Goal: Task Accomplishment & Management: Manage account settings

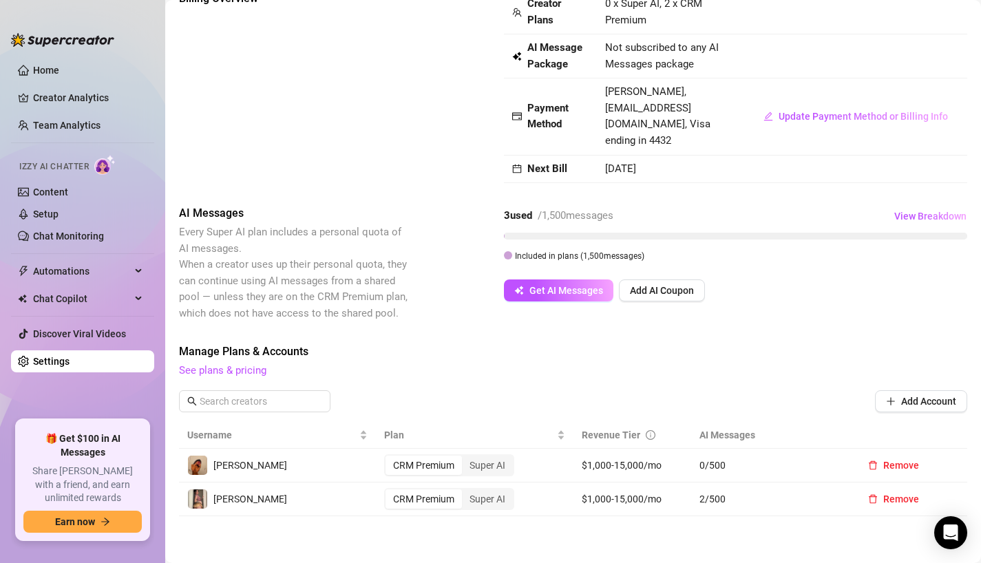
scroll to position [27, 0]
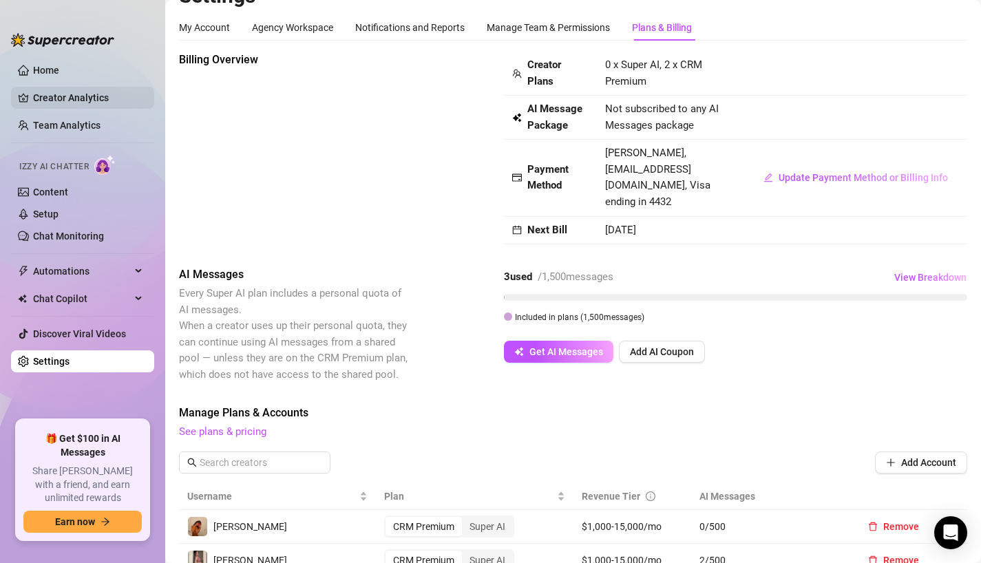
click at [76, 96] on link "Creator Analytics" at bounding box center [88, 98] width 110 height 22
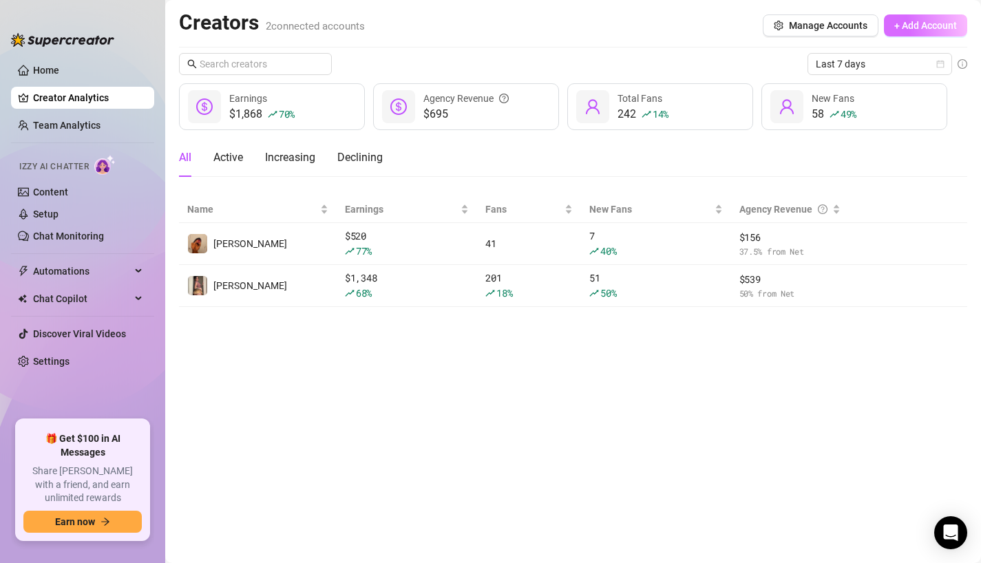
click at [917, 23] on span "+ Add Account" at bounding box center [925, 25] width 63 height 11
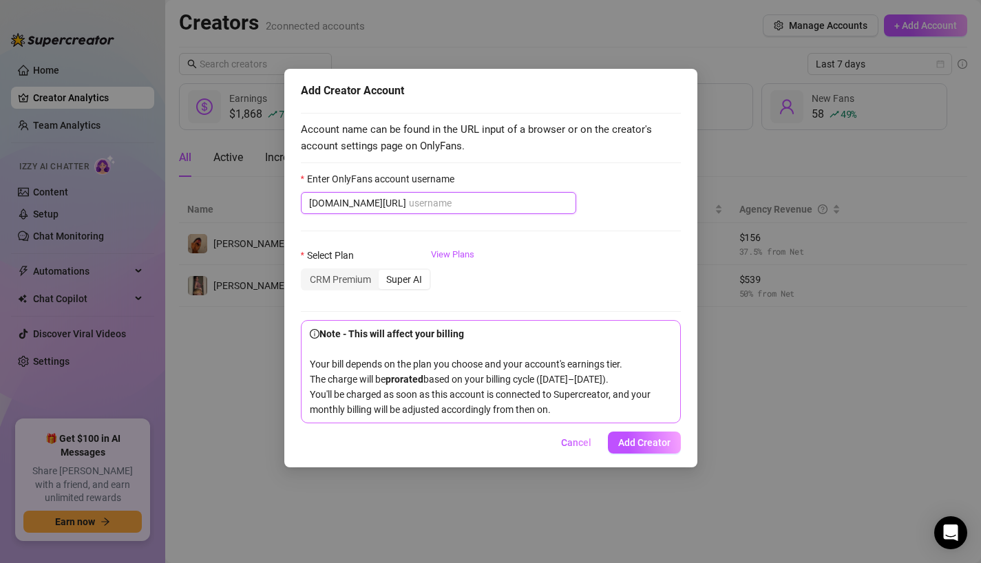
click at [515, 202] on input "Enter OnlyFans account username" at bounding box center [488, 202] width 159 height 15
paste input "[EMAIL_ADDRESS][DOMAIN_NAME]’"
type input "[EMAIL_ADDRESS][DOMAIN_NAME]’"
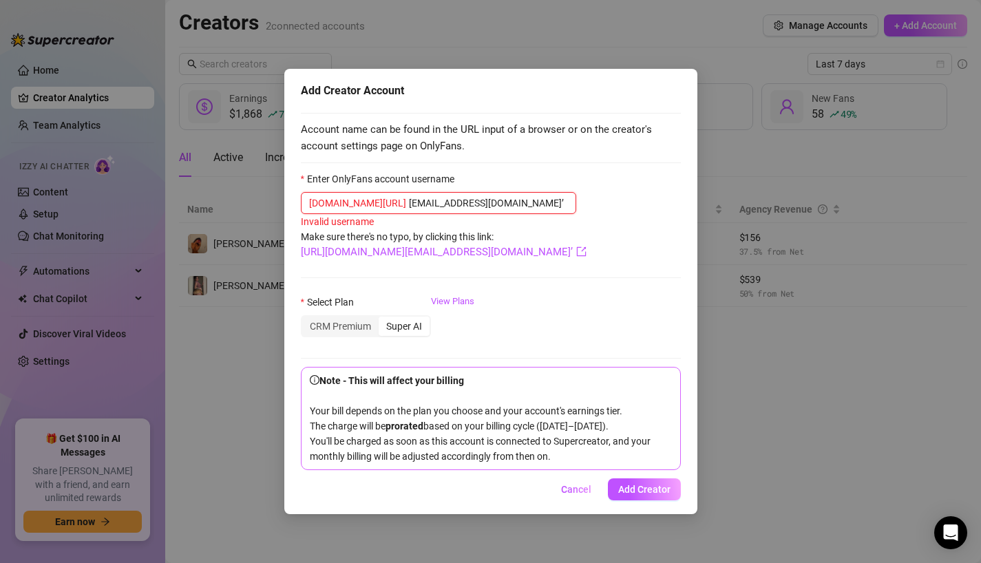
click at [515, 202] on input "[EMAIL_ADDRESS][DOMAIN_NAME]’" at bounding box center [488, 202] width 159 height 15
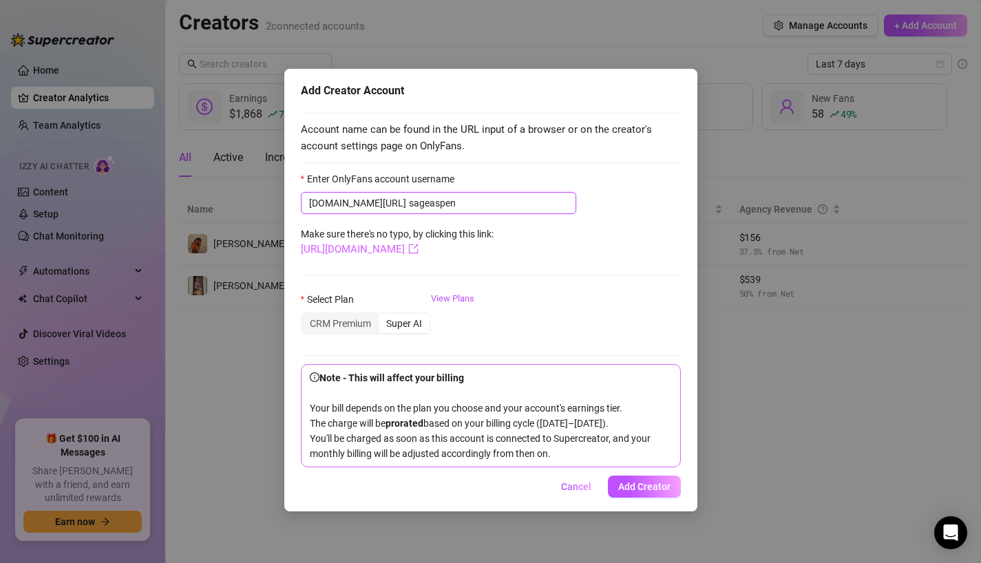
type input "sageaspen"
click at [418, 249] on link "[URL][DOMAIN_NAME]" at bounding box center [360, 249] width 118 height 12
click at [630, 494] on button "Add Creator" at bounding box center [644, 486] width 73 height 22
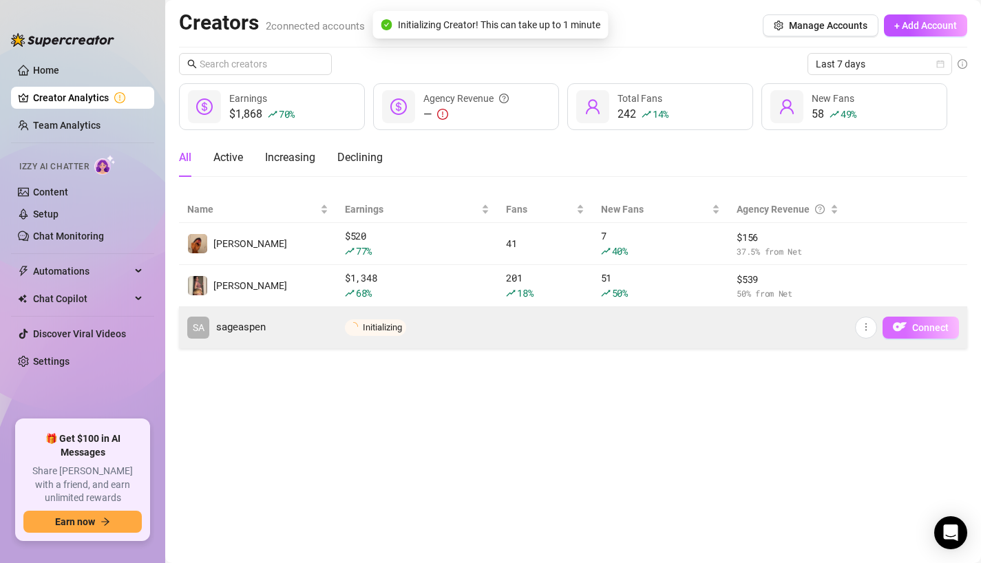
click at [906, 322] on img "button" at bounding box center [899, 327] width 14 height 14
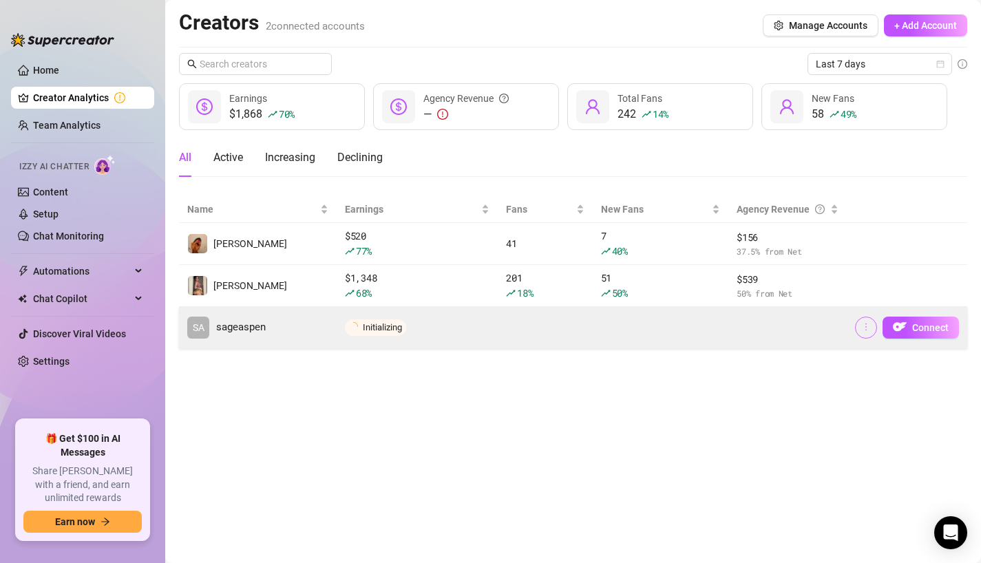
click at [868, 330] on icon "more" at bounding box center [866, 327] width 10 height 10
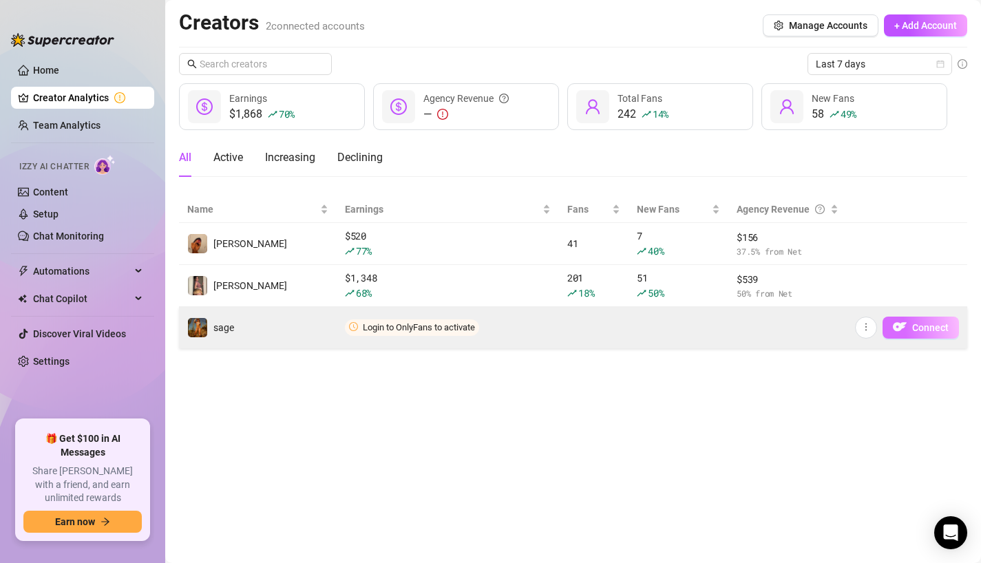
click at [939, 325] on span "Connect" at bounding box center [930, 327] width 36 height 11
click at [900, 320] on img "button" at bounding box center [899, 327] width 14 height 14
click at [912, 324] on span "Connect" at bounding box center [930, 327] width 36 height 11
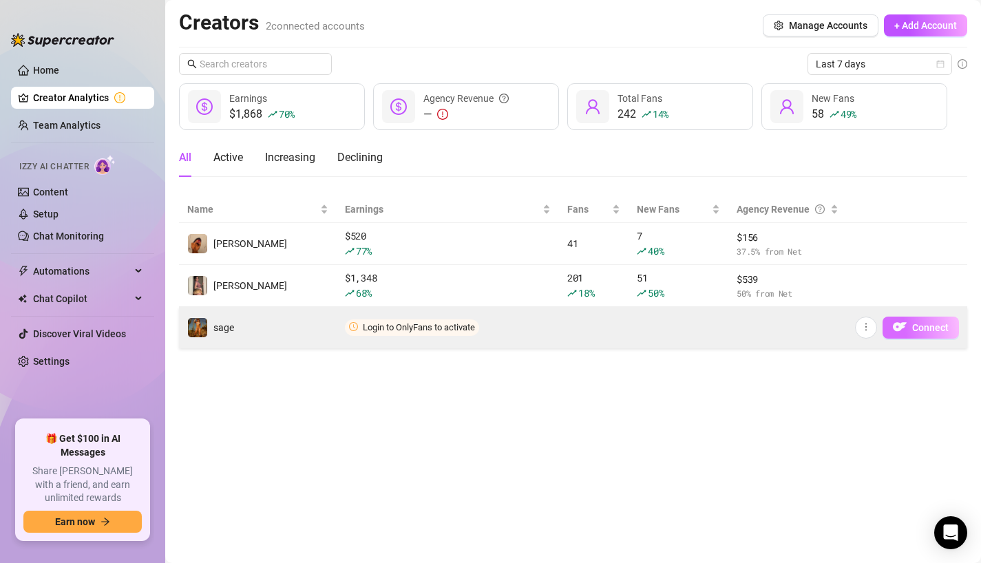
click at [912, 324] on span "Connect" at bounding box center [930, 327] width 36 height 11
click at [859, 332] on button "button" at bounding box center [866, 328] width 22 height 22
click at [897, 320] on img "button" at bounding box center [899, 327] width 14 height 14
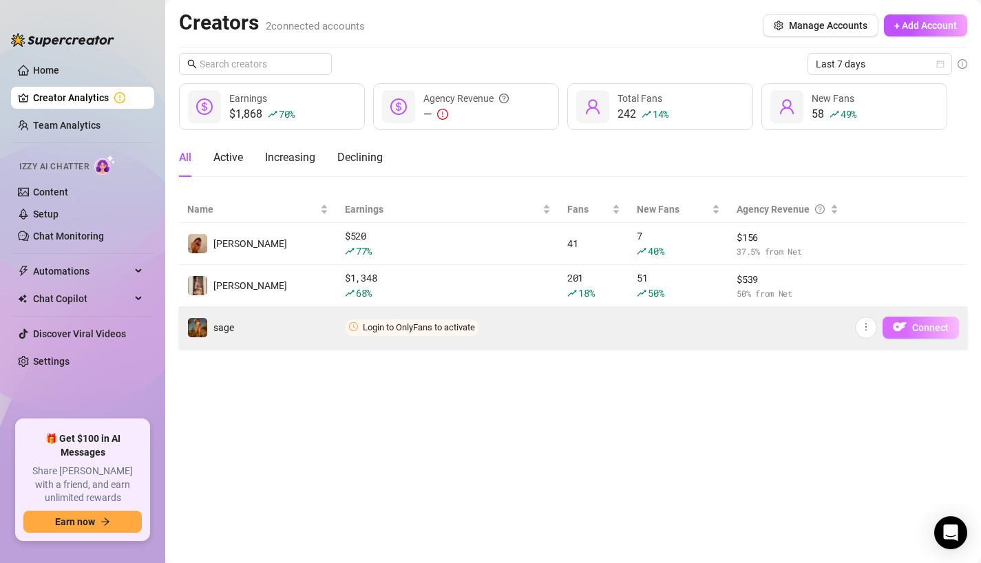
click at [897, 320] on img "button" at bounding box center [899, 327] width 14 height 14
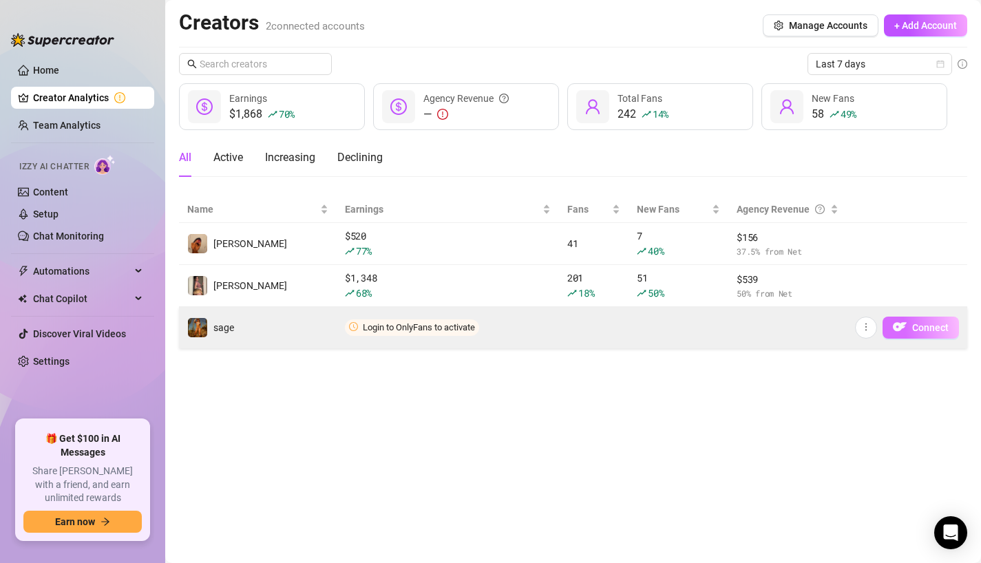
click at [897, 320] on img "button" at bounding box center [899, 327] width 14 height 14
click at [440, 330] on span "Login to OnlyFans to activate" at bounding box center [419, 327] width 112 height 10
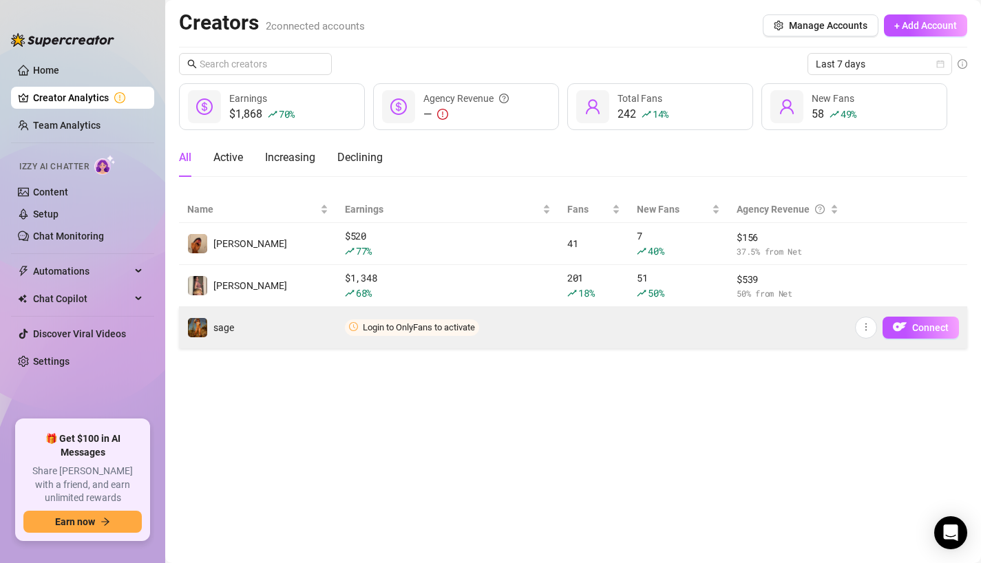
click at [226, 342] on td "sage" at bounding box center [258, 327] width 158 height 41
click at [202, 331] on img at bounding box center [197, 327] width 19 height 19
click at [905, 323] on img "button" at bounding box center [899, 327] width 14 height 14
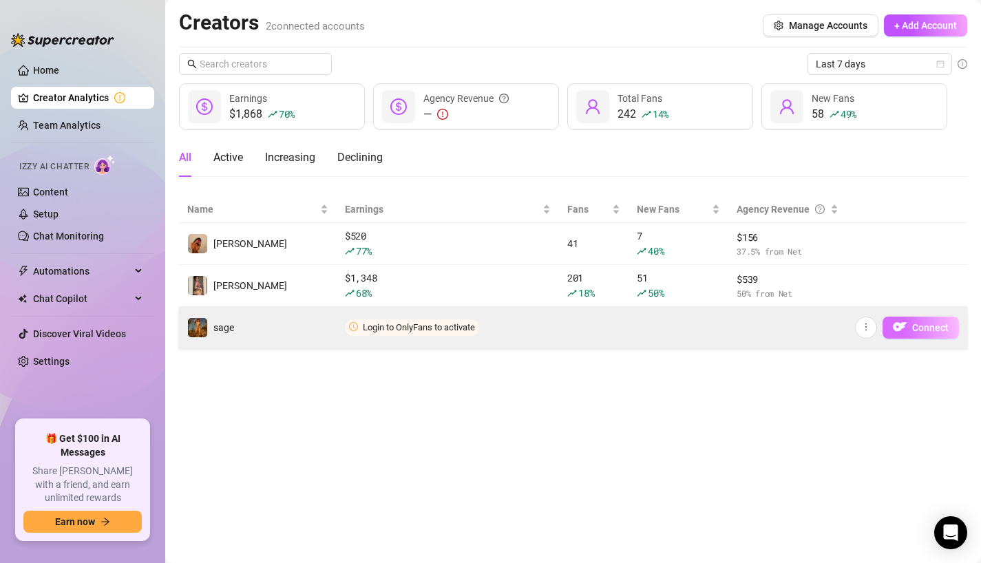
click at [905, 323] on img "button" at bounding box center [899, 327] width 14 height 14
click at [870, 332] on span "button" at bounding box center [866, 327] width 10 height 11
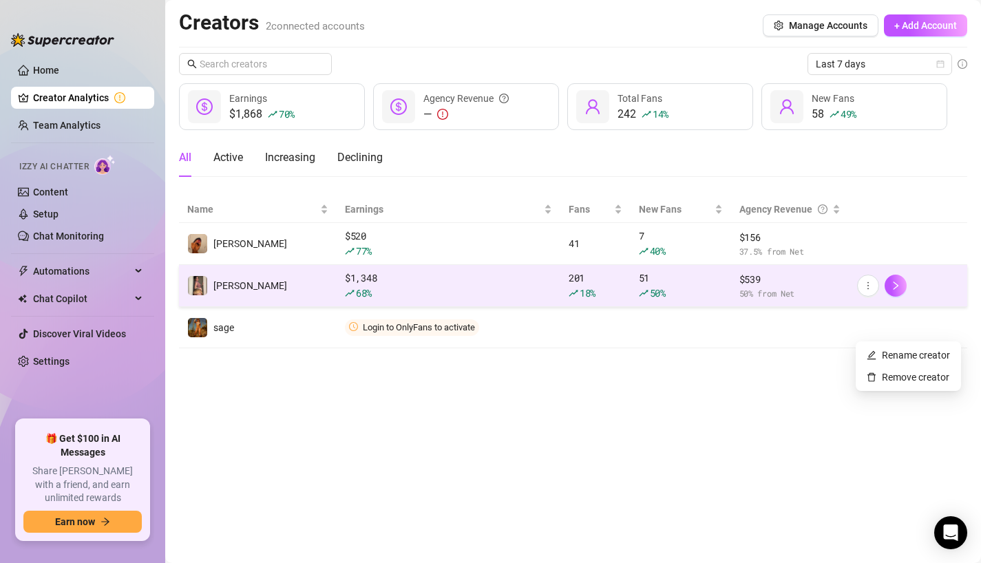
click at [831, 272] on span "$ 539" at bounding box center [790, 279] width 102 height 15
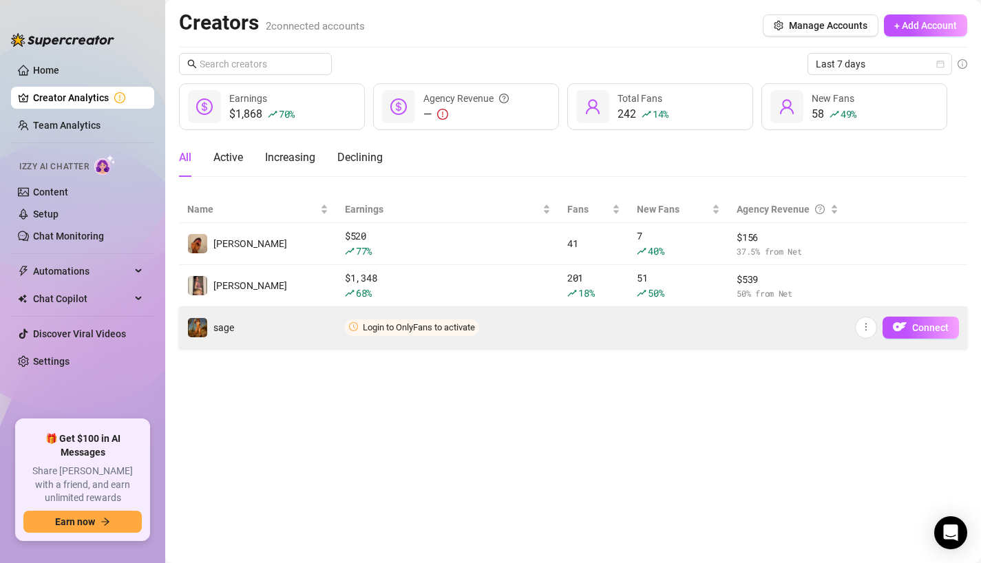
click at [899, 313] on td "Connect" at bounding box center [906, 327] width 120 height 41
click at [899, 324] on img "button" at bounding box center [899, 327] width 14 height 14
click at [874, 331] on button "button" at bounding box center [866, 328] width 22 height 22
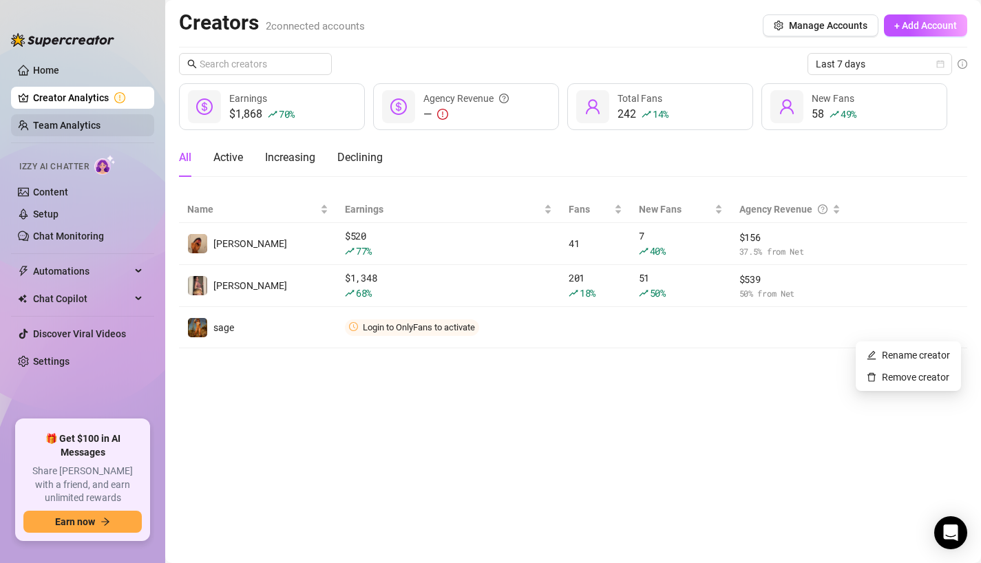
click at [100, 130] on link "Team Analytics" at bounding box center [66, 125] width 67 height 11
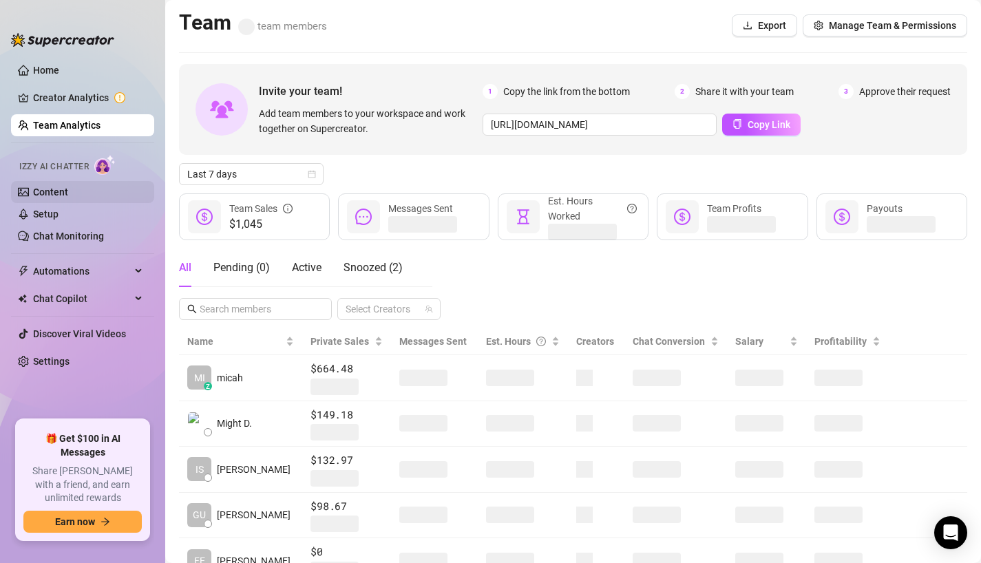
click at [68, 197] on link "Content" at bounding box center [50, 191] width 35 height 11
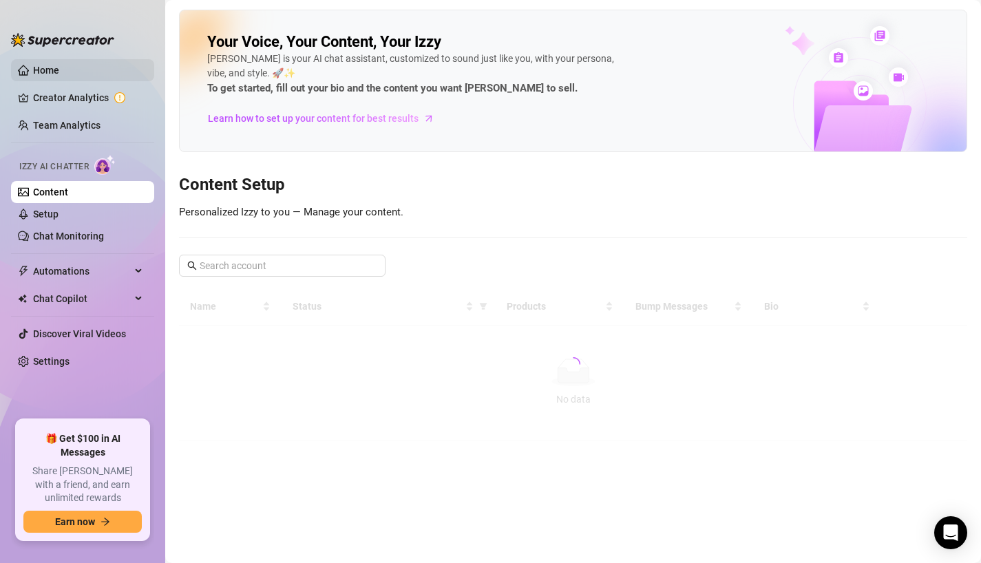
click at [59, 76] on link "Home" at bounding box center [46, 70] width 26 height 11
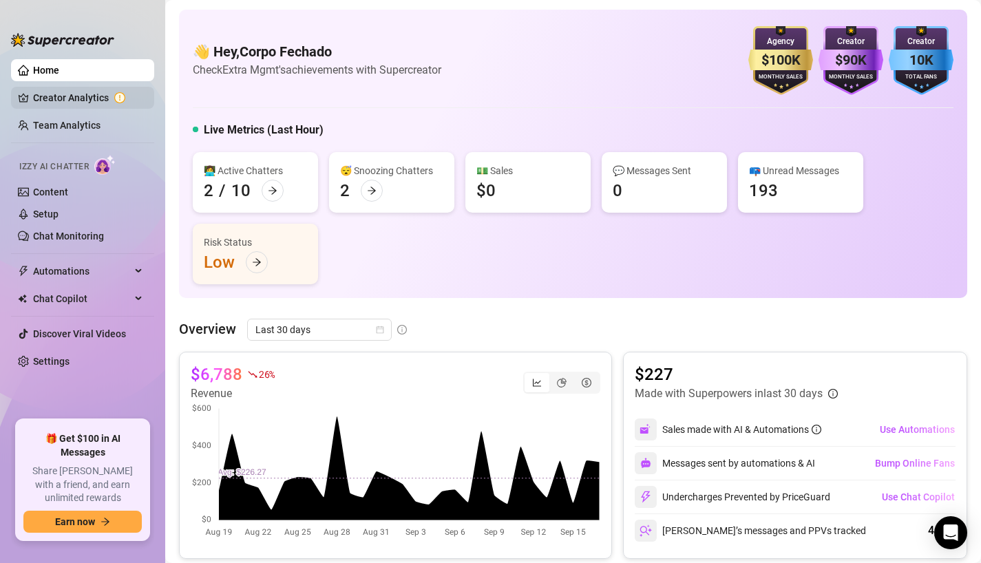
click at [111, 93] on link "Creator Analytics" at bounding box center [88, 98] width 110 height 22
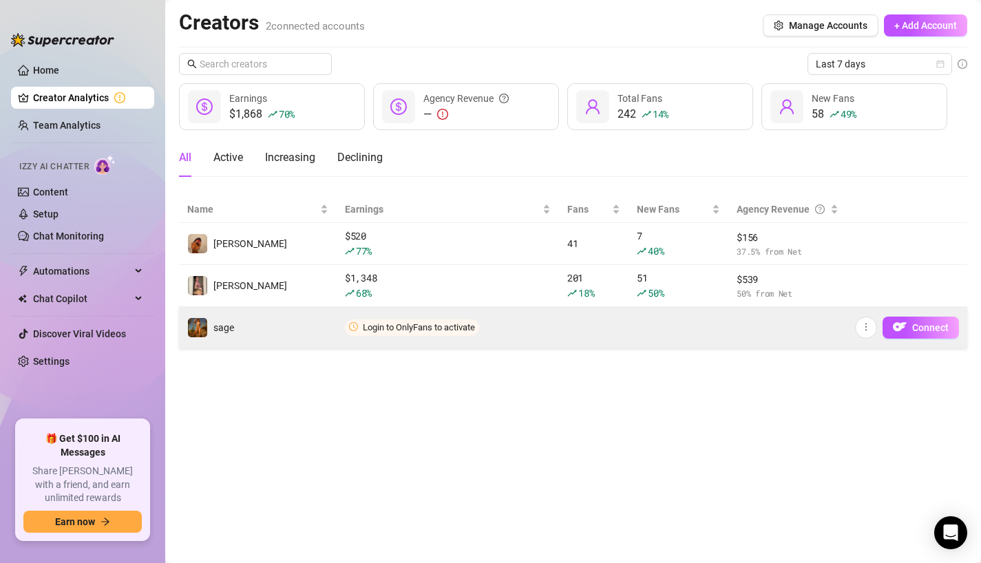
click at [361, 327] on span "Login to OnlyFans to activate" at bounding box center [412, 327] width 134 height 17
click at [906, 328] on img "button" at bounding box center [899, 327] width 14 height 14
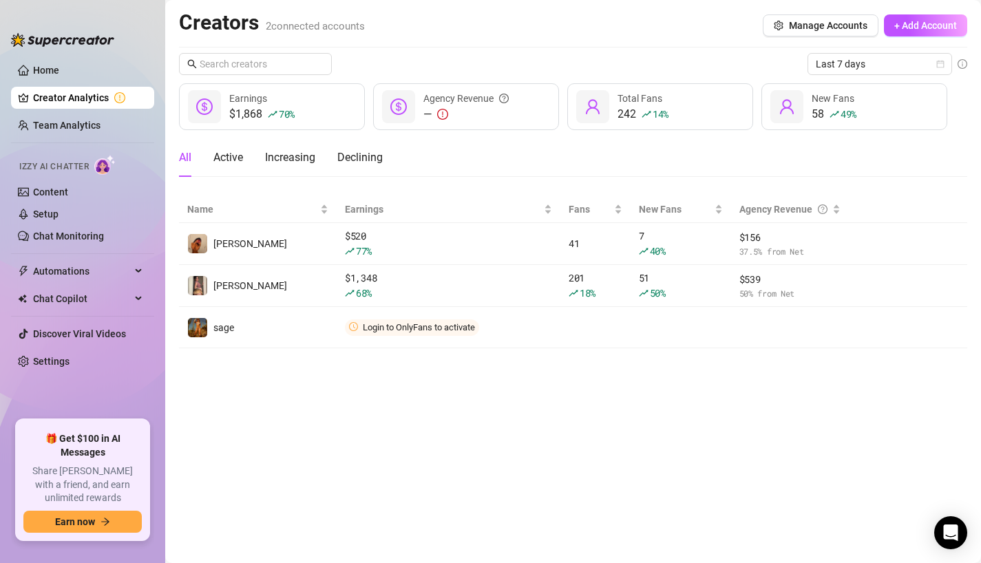
click at [905, 39] on div "Creators 2 connected accounts Manage Accounts + Add Account" at bounding box center [573, 26] width 788 height 32
click at [901, 28] on span "+ Add Account" at bounding box center [925, 25] width 63 height 11
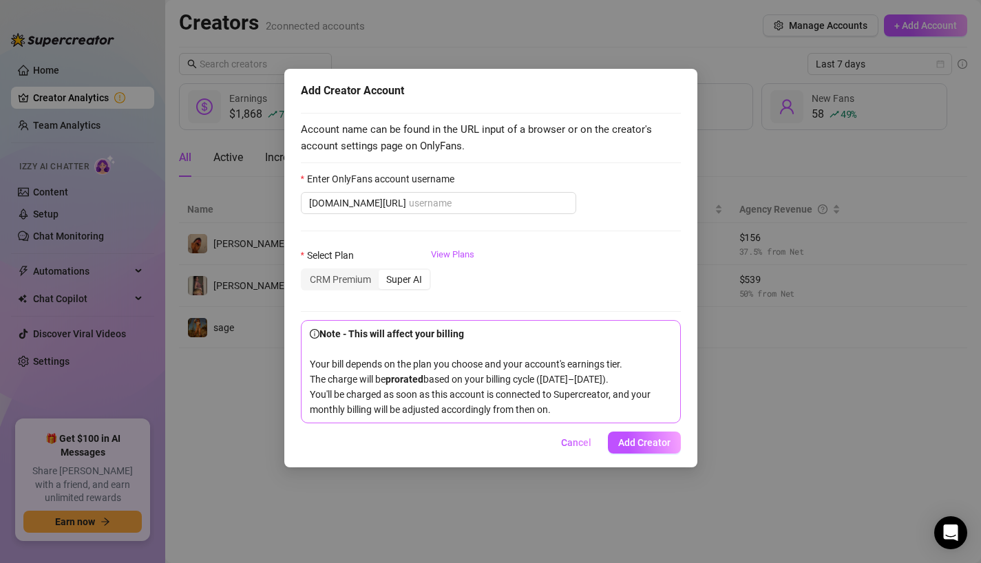
click at [873, 380] on div "Add Creator Account Account name can be found in the URL input of a browser or …" at bounding box center [490, 281] width 981 height 563
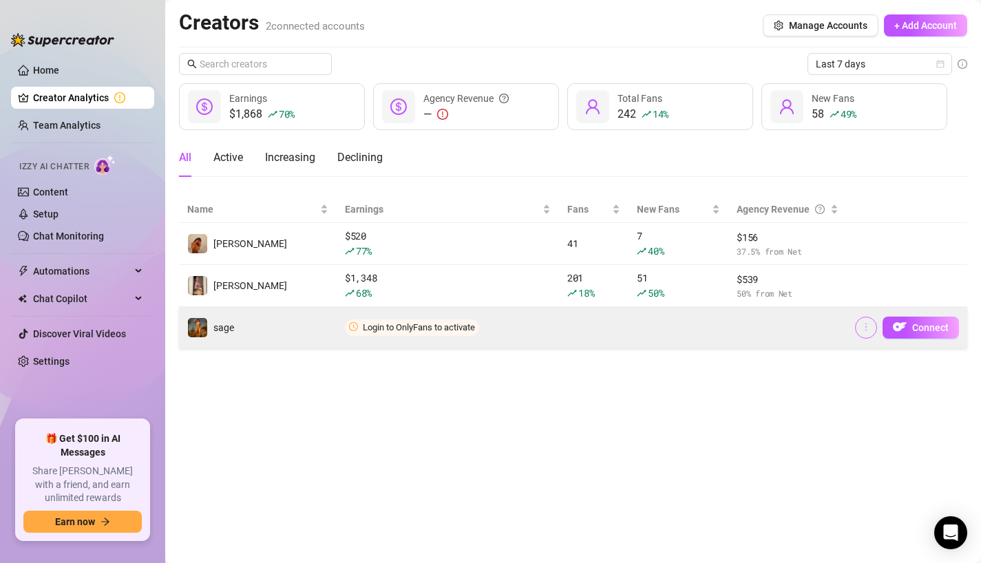
click at [866, 330] on icon "more" at bounding box center [866, 327] width 10 height 10
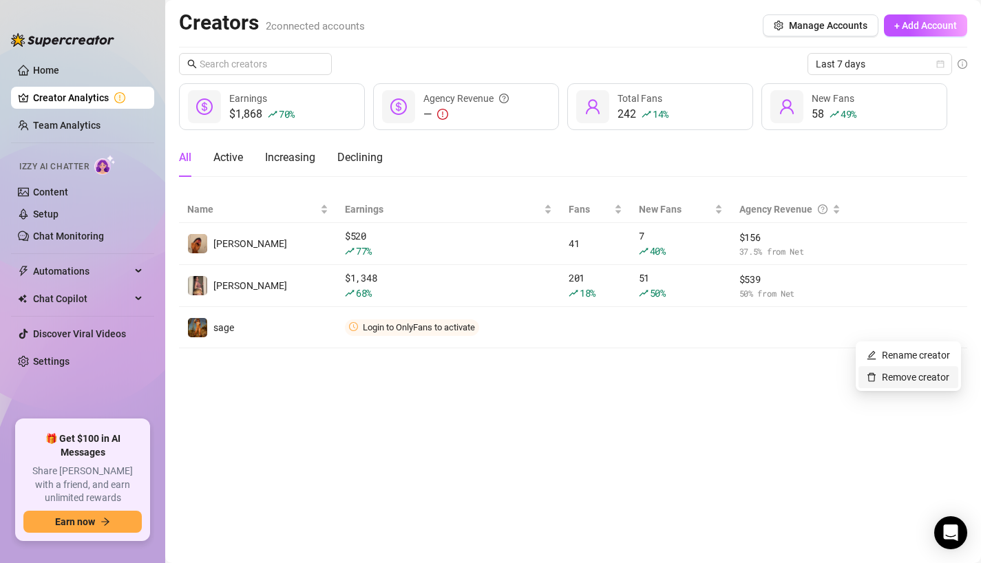
click at [889, 377] on link "Remove creator" at bounding box center [907, 377] width 83 height 11
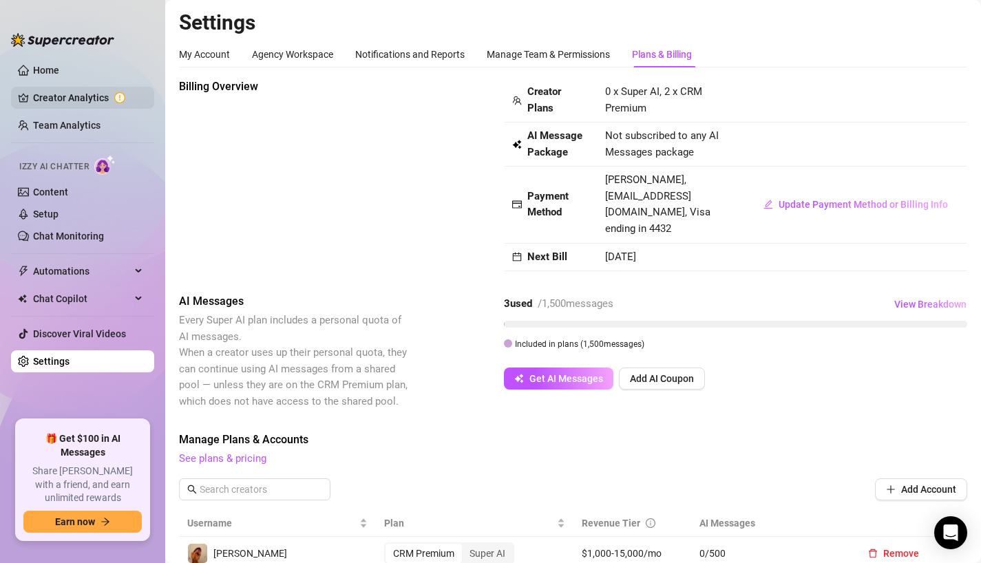
click at [87, 100] on link "Creator Analytics" at bounding box center [88, 98] width 110 height 22
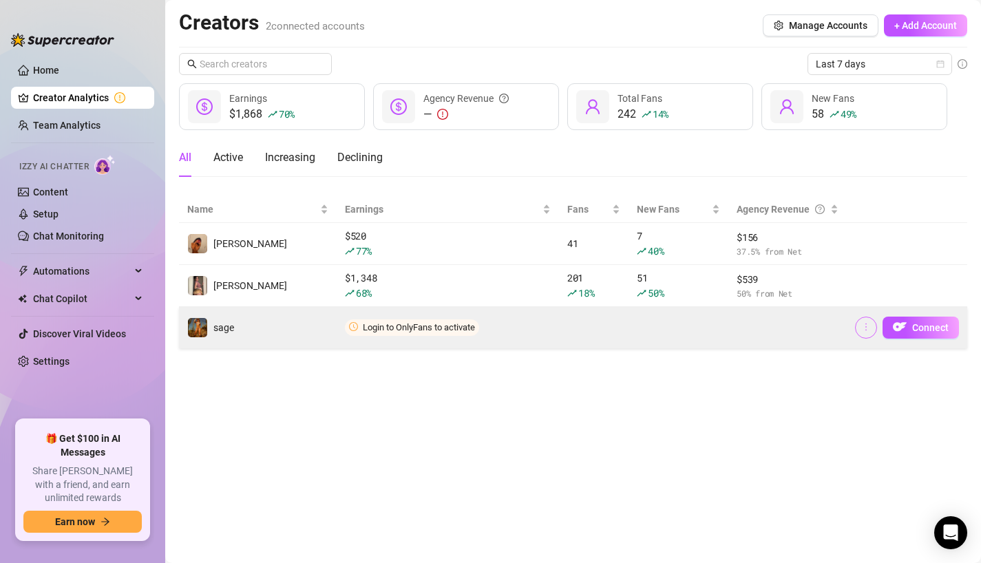
click at [870, 328] on icon "more" at bounding box center [866, 327] width 10 height 10
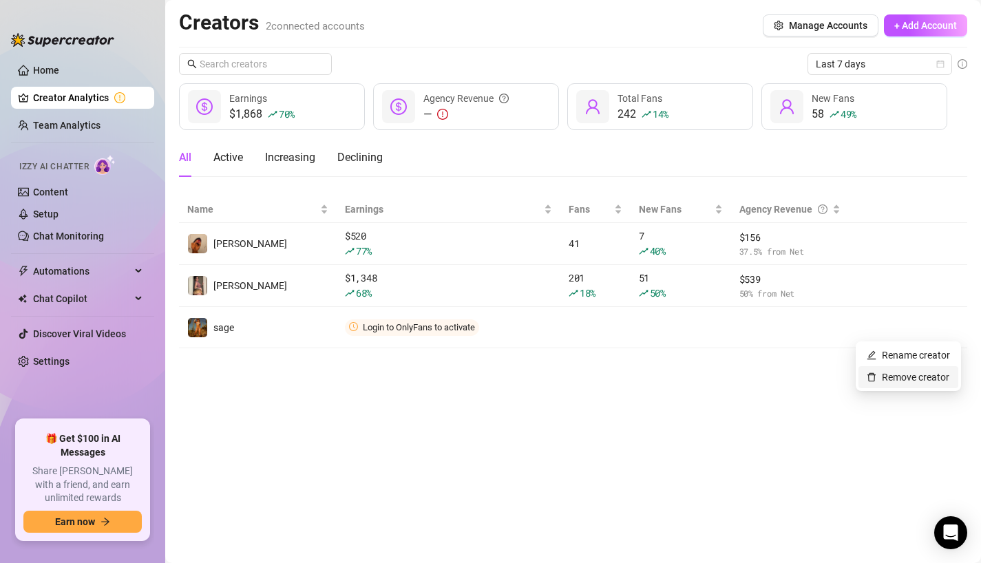
click at [880, 374] on link "Remove creator" at bounding box center [907, 377] width 83 height 11
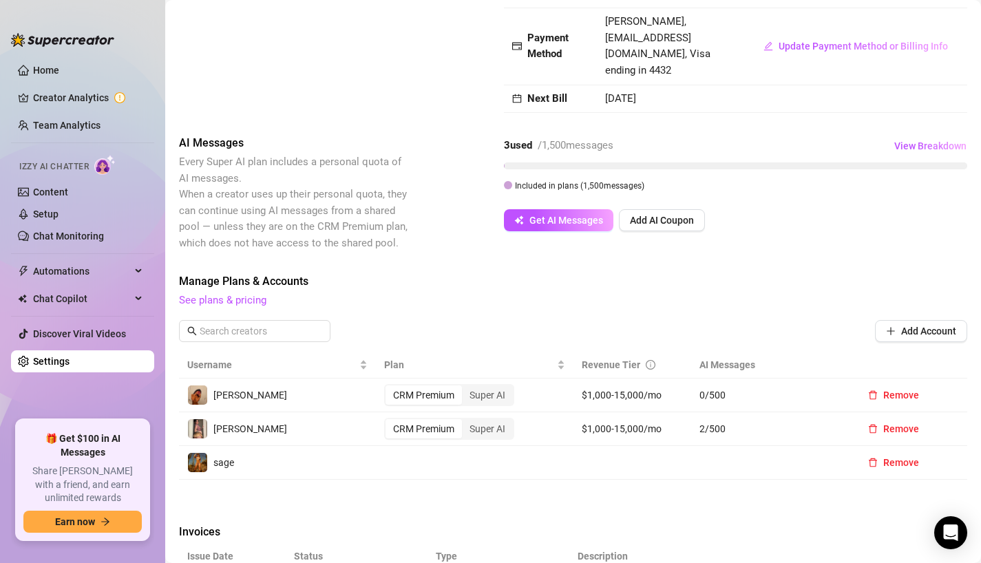
scroll to position [184, 0]
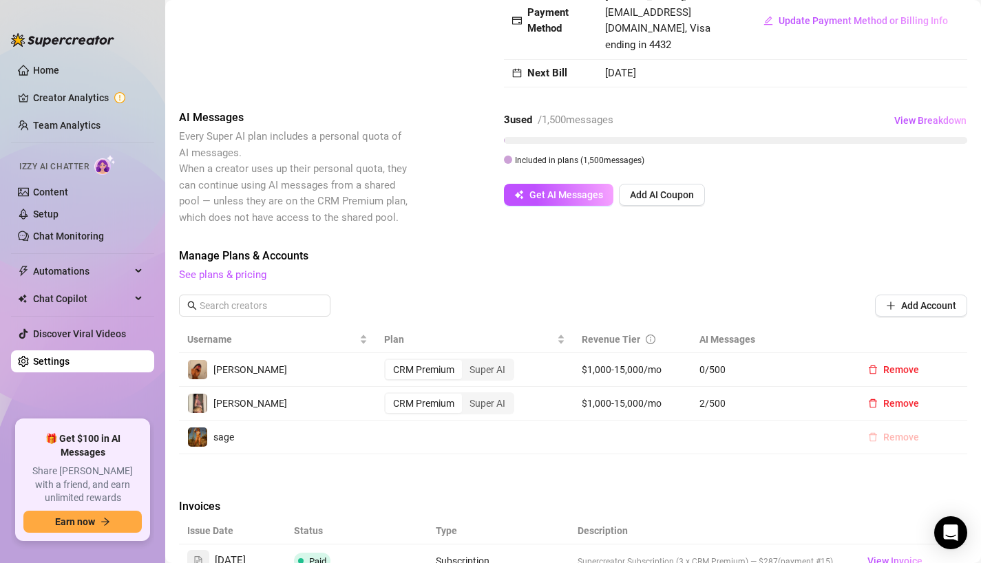
click at [888, 426] on button "Remove" at bounding box center [893, 437] width 73 height 22
click at [948, 390] on div "Cancel OK" at bounding box center [868, 385] width 208 height 17
click at [915, 394] on div "Are you sure you want to delete this account? Cancel OK" at bounding box center [868, 375] width 225 height 54
click at [920, 387] on span "Cancel" at bounding box center [923, 385] width 30 height 11
click at [903, 429] on button "Remove" at bounding box center [893, 437] width 73 height 22
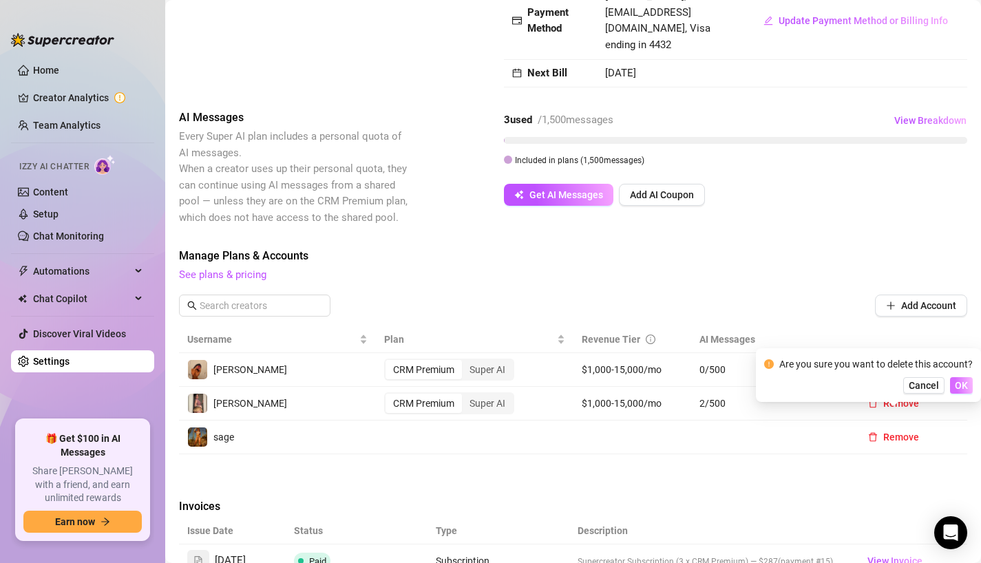
click at [961, 385] on span "OK" at bounding box center [960, 385] width 13 height 11
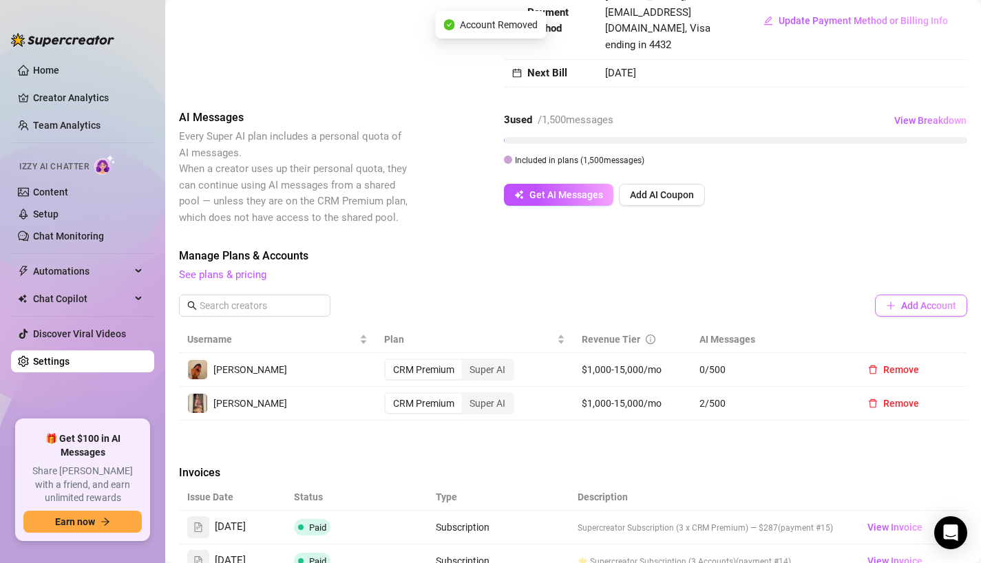
click at [915, 300] on span "Add Account" at bounding box center [928, 305] width 55 height 11
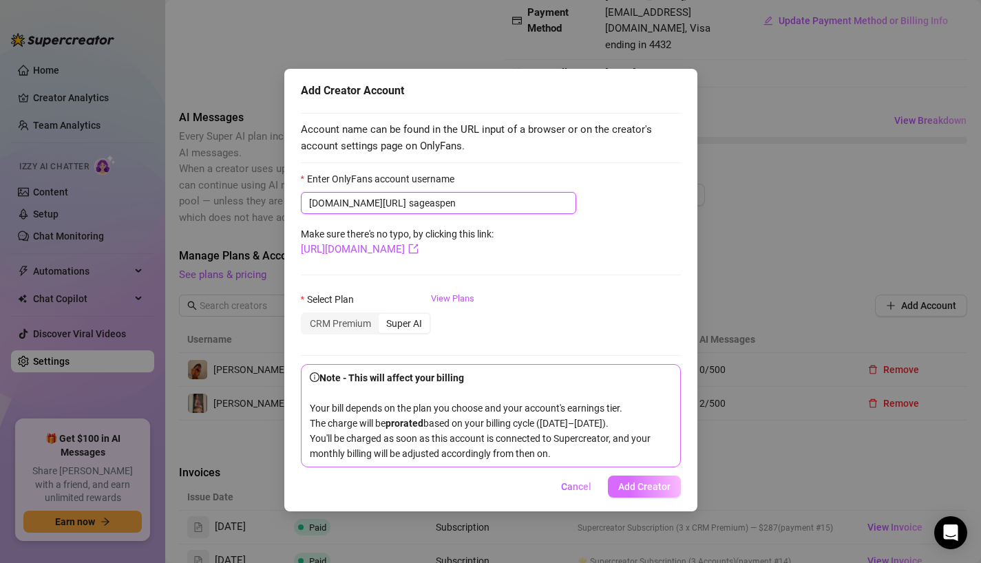
type input "sageaspen"
click at [646, 492] on span "Add Creator" at bounding box center [644, 486] width 52 height 11
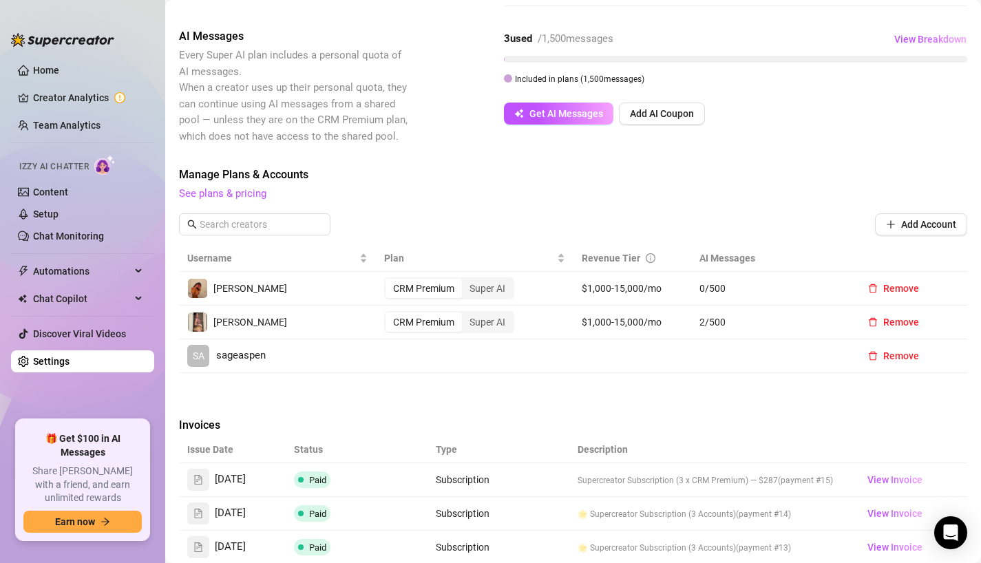
scroll to position [266, 0]
click at [106, 91] on link "Creator Analytics" at bounding box center [88, 98] width 110 height 22
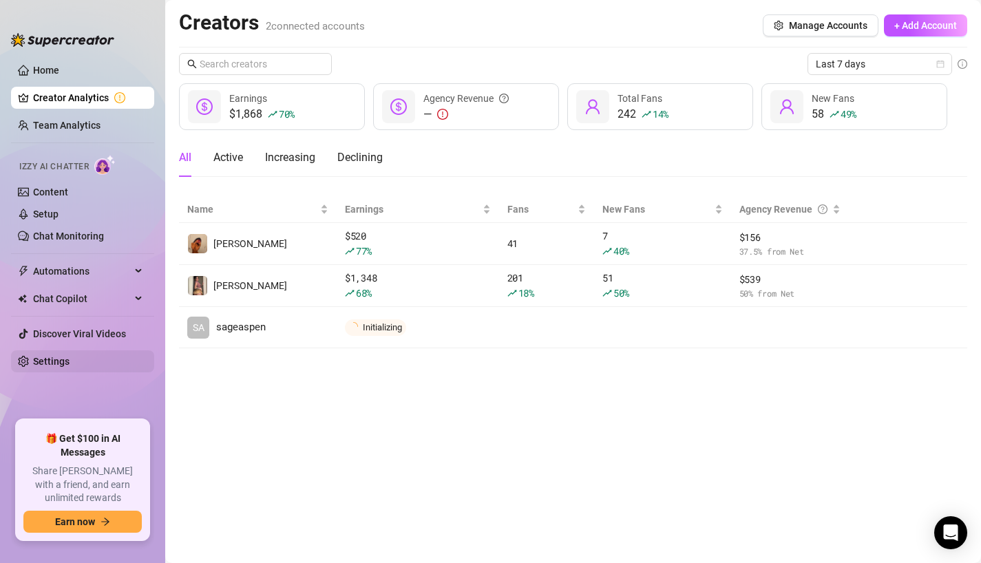
click at [68, 366] on link "Settings" at bounding box center [51, 361] width 36 height 11
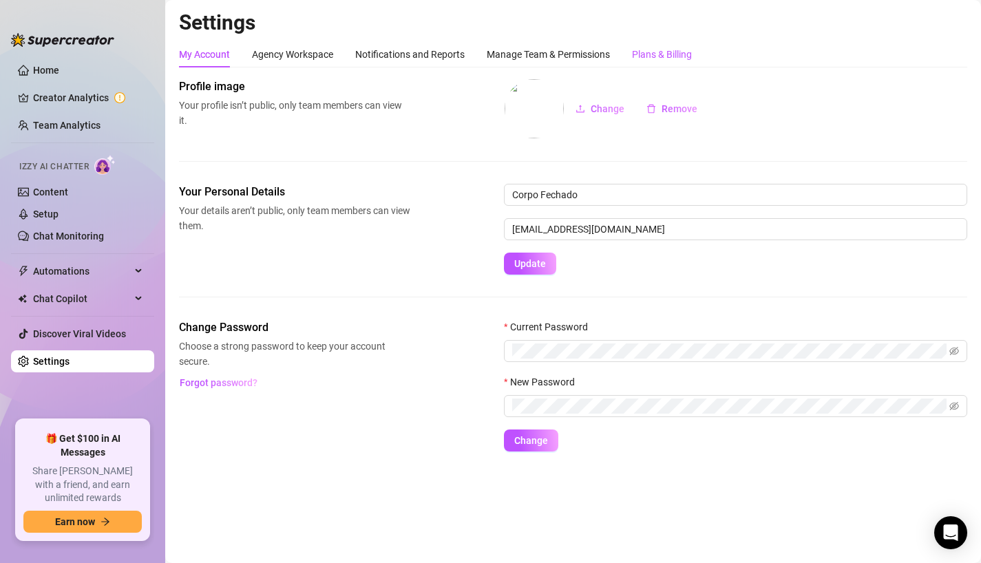
click at [646, 47] on div "Plans & Billing" at bounding box center [662, 54] width 60 height 15
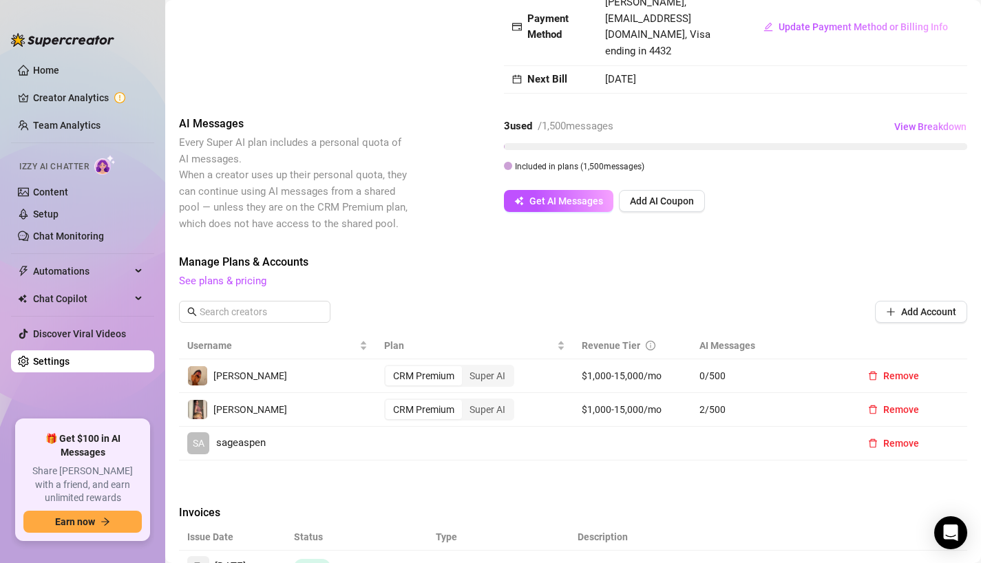
scroll to position [253, 0]
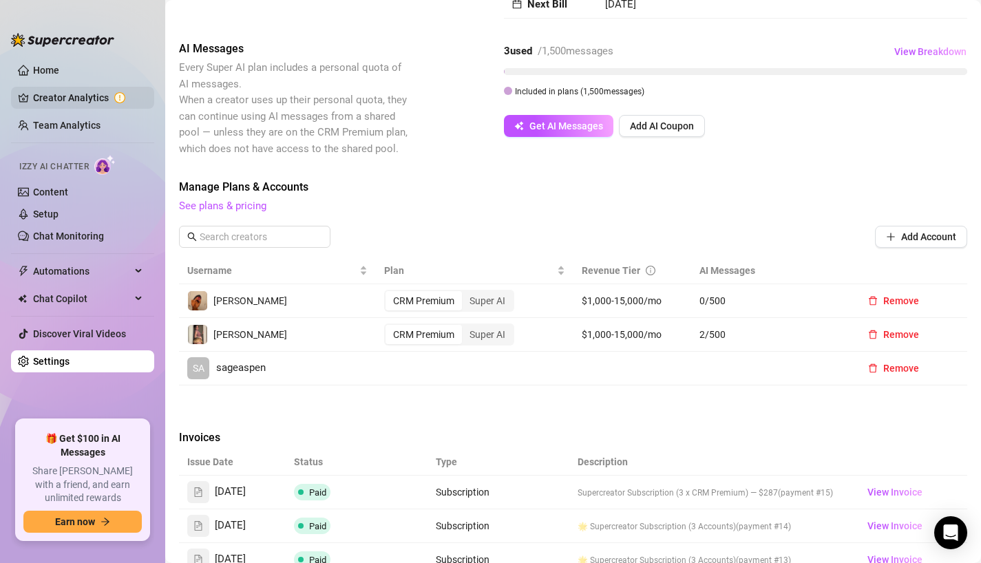
click at [108, 101] on link "Creator Analytics" at bounding box center [88, 98] width 110 height 22
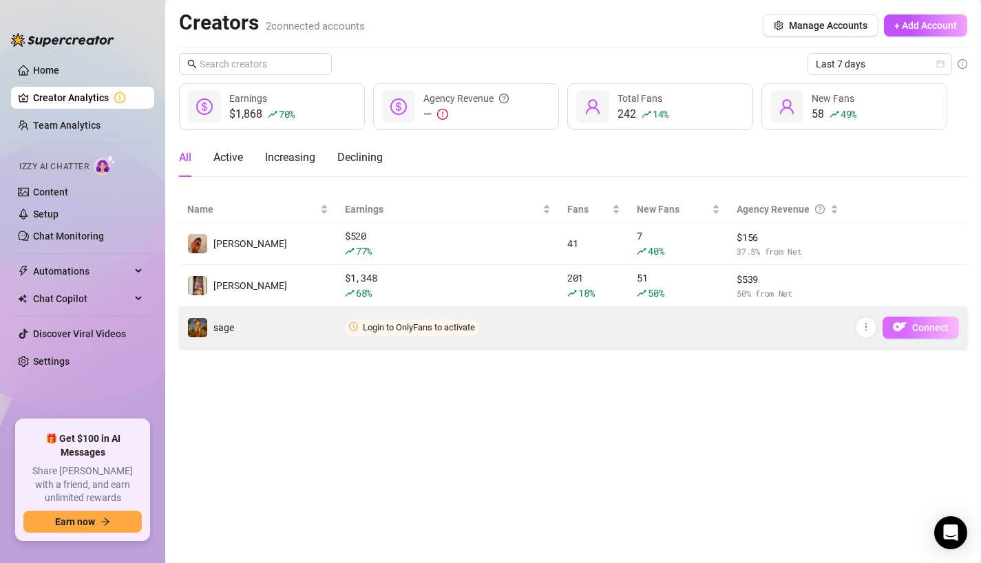
click at [920, 336] on button "Connect" at bounding box center [920, 328] width 76 height 22
click at [930, 323] on span "Connect" at bounding box center [930, 327] width 36 height 11
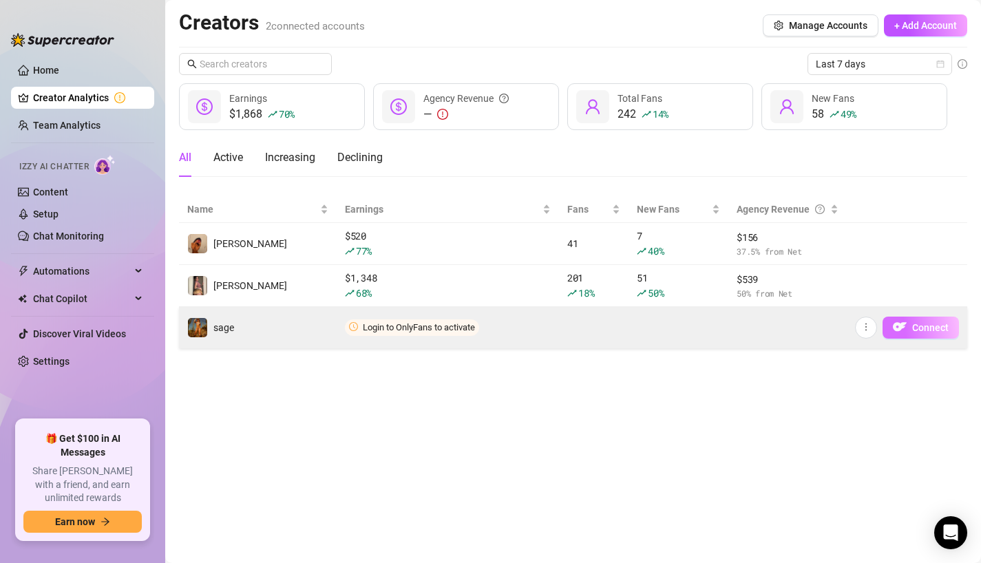
click at [930, 323] on span "Connect" at bounding box center [930, 327] width 36 height 11
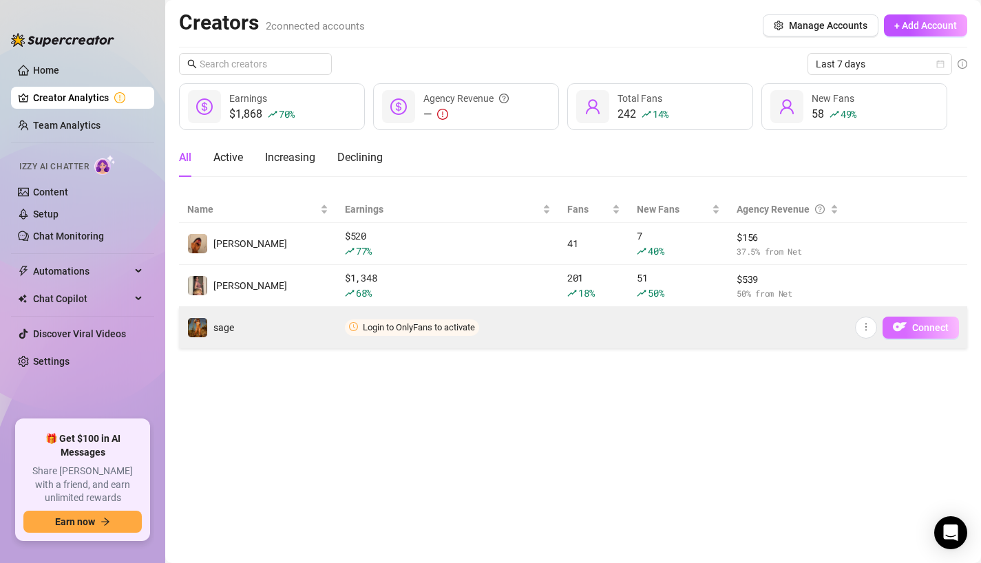
click at [930, 323] on span "Connect" at bounding box center [930, 327] width 36 height 11
click at [863, 332] on span "button" at bounding box center [866, 327] width 10 height 11
click at [856, 329] on button "button" at bounding box center [866, 328] width 22 height 22
click at [895, 331] on img "button" at bounding box center [899, 327] width 14 height 14
click at [909, 331] on button "Connect" at bounding box center [920, 328] width 76 height 22
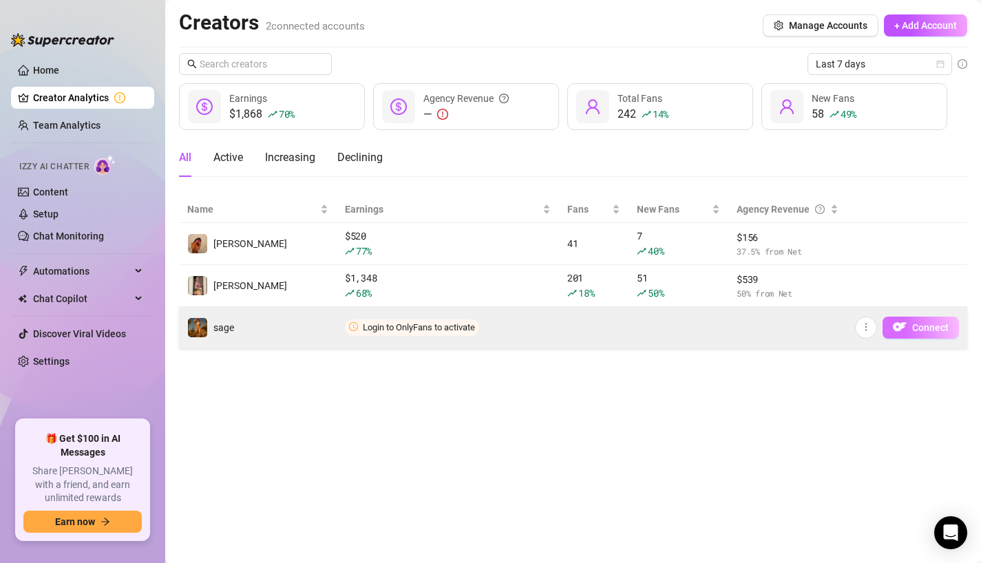
click at [929, 323] on span "Connect" at bounding box center [930, 327] width 36 height 11
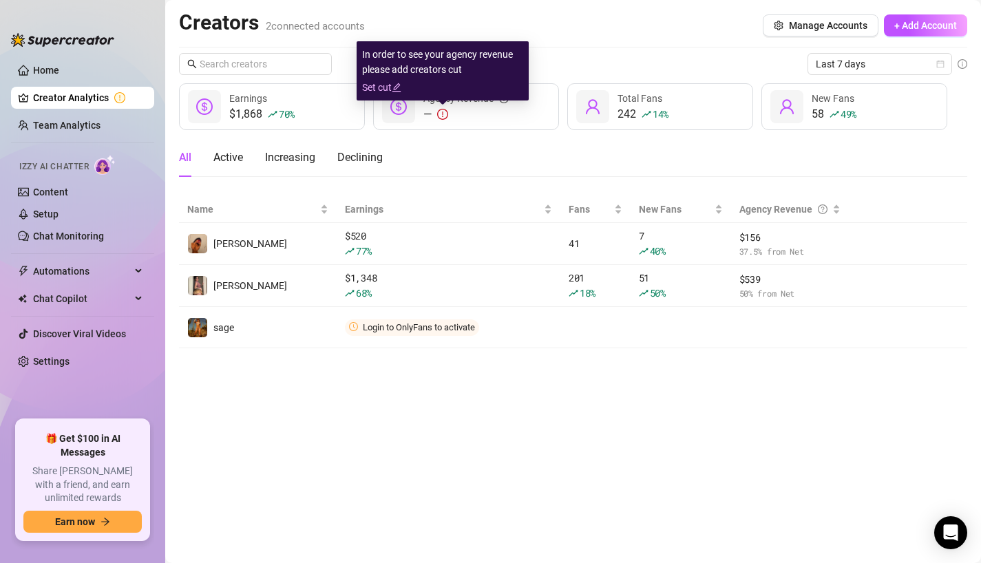
click at [378, 93] on link "Set cut" at bounding box center [442, 87] width 161 height 15
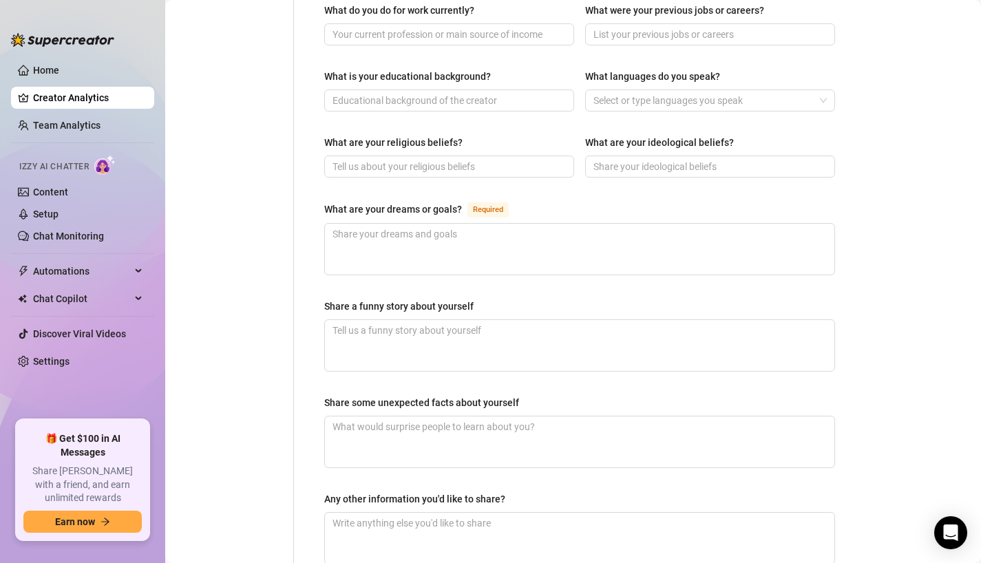
scroll to position [813, 0]
